Goal: Information Seeking & Learning: Check status

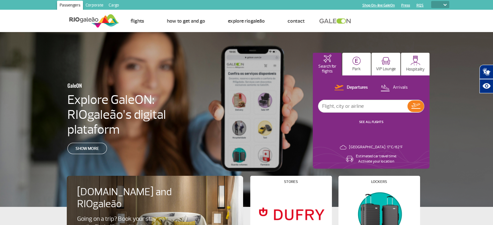
click at [441, 6] on select "PT ENG ESP" at bounding box center [440, 4] width 18 height 7
select select "pt-BR"
click at [431, 1] on select "PT ENG ESP" at bounding box center [440, 4] width 18 height 7
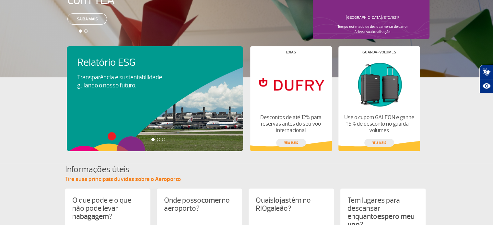
scroll to position [194, 0]
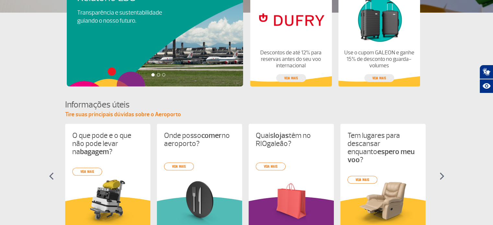
click at [29, 116] on section "Informações úteis Tire suas principais dúvidas sobre o Aeroporto O que pode e o…" at bounding box center [246, 170] width 493 height 142
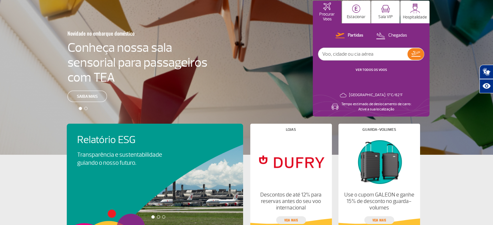
scroll to position [0, 0]
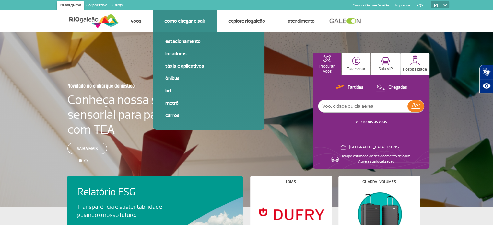
click at [184, 67] on link "Táxis e aplicativos" at bounding box center [208, 66] width 87 height 7
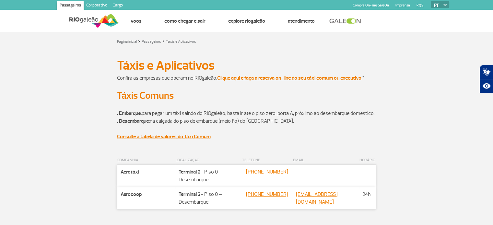
click at [22, 118] on section ". Embarque: para pegar um táxi saindo do RIOgaleão, basta ir até o piso zero, p…" at bounding box center [246, 129] width 493 height 54
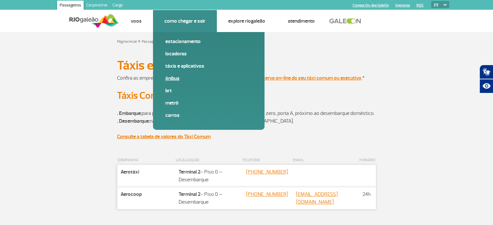
click at [171, 79] on link "Ônibus" at bounding box center [208, 78] width 87 height 7
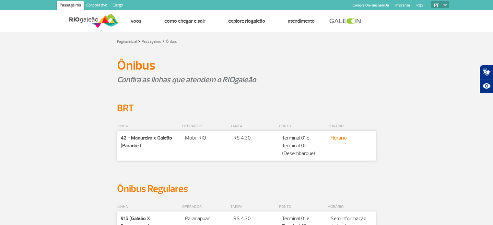
click at [63, 97] on div at bounding box center [246, 95] width 369 height 16
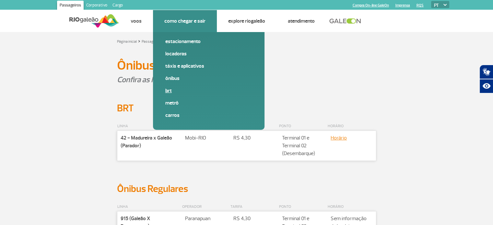
click at [171, 91] on link "BRT" at bounding box center [208, 90] width 87 height 7
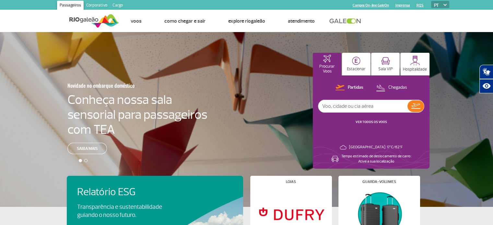
click at [390, 110] on input "text" at bounding box center [362, 106] width 89 height 12
click at [415, 107] on img at bounding box center [415, 106] width 9 height 6
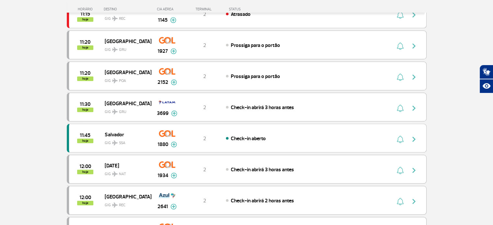
scroll to position [616, 0]
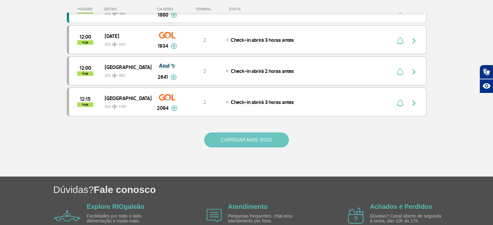
click at [236, 134] on button "CARREGAR MAIS VOOS" at bounding box center [246, 140] width 85 height 15
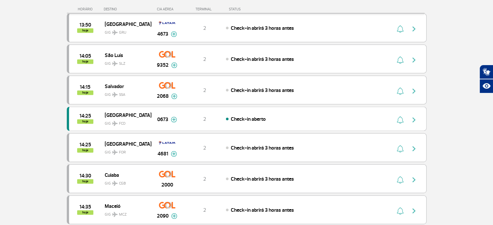
scroll to position [1005, 0]
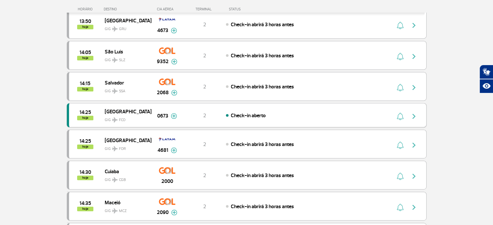
click at [173, 113] on img at bounding box center [174, 116] width 6 height 6
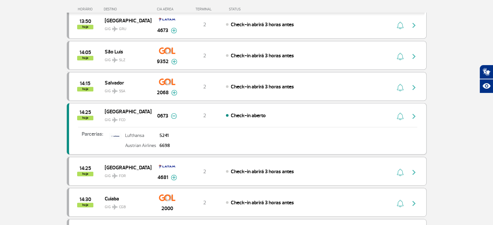
click at [174, 113] on img at bounding box center [174, 116] width 6 height 6
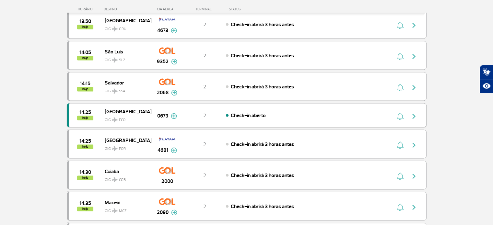
click at [415, 112] on img "button" at bounding box center [414, 116] width 8 height 8
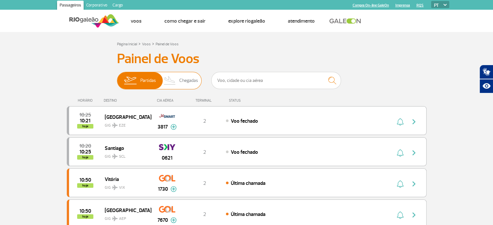
click at [184, 80] on span "Chegadas" at bounding box center [188, 80] width 19 height 17
click at [117, 77] on input "Partidas Chegadas" at bounding box center [117, 77] width 0 height 0
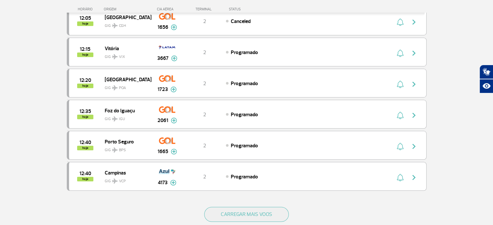
scroll to position [583, 0]
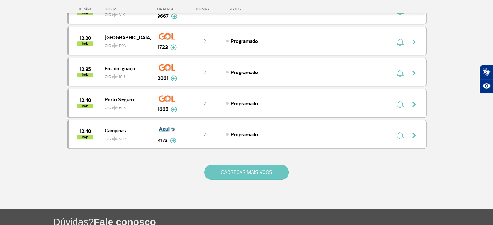
click at [222, 167] on button "CARREGAR MAIS VOOS" at bounding box center [246, 172] width 85 height 15
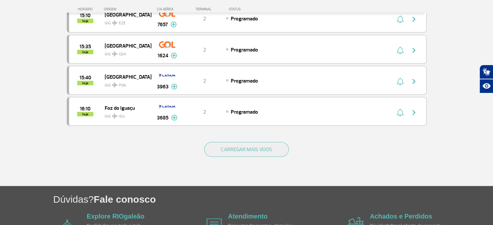
scroll to position [1231, 0]
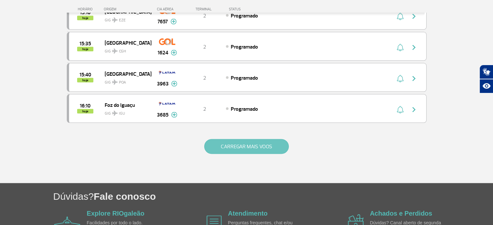
click at [261, 139] on button "CARREGAR MAIS VOOS" at bounding box center [246, 146] width 85 height 15
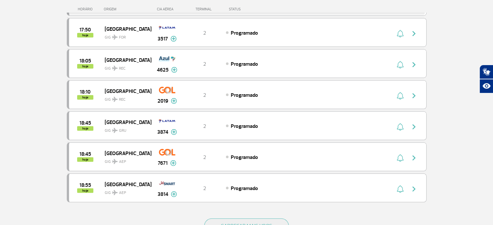
scroll to position [1782, 0]
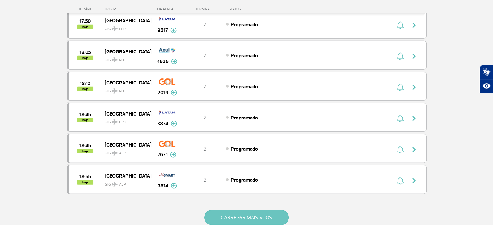
click at [237, 210] on button "CARREGAR MAIS VOOS" at bounding box center [246, 217] width 85 height 15
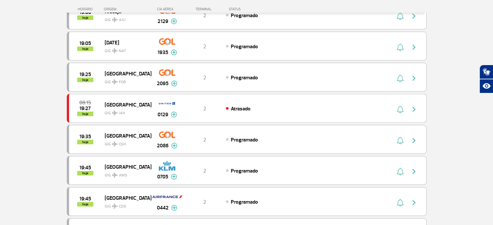
scroll to position [2042, 0]
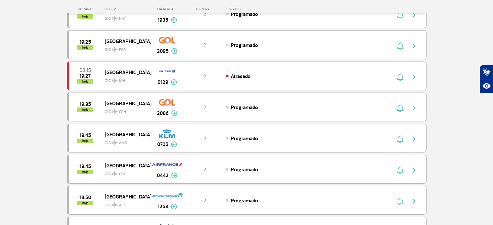
click at [141, 163] on div "19:45 hoje Paris GIG CDG 0442 2 Programado Parcerias: China Eastern Airlines 16…" at bounding box center [247, 169] width 360 height 29
click at [176, 173] on img at bounding box center [174, 176] width 6 height 6
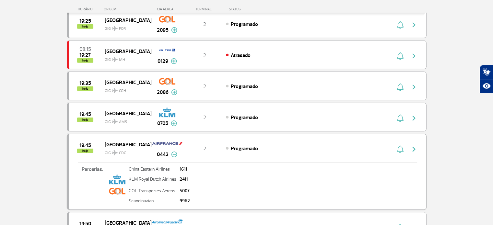
scroll to position [2074, 0]
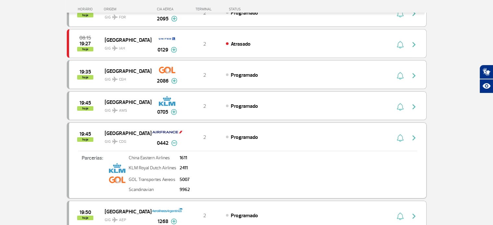
click at [414, 134] on img "button" at bounding box center [414, 138] width 8 height 8
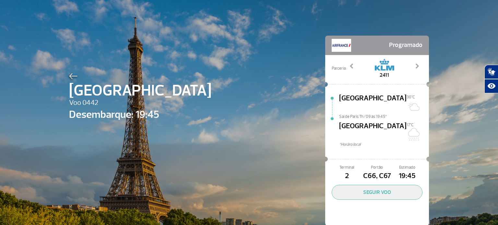
click at [71, 71] on div at bounding box center [140, 75] width 142 height 8
